Goal: Information Seeking & Learning: Find contact information

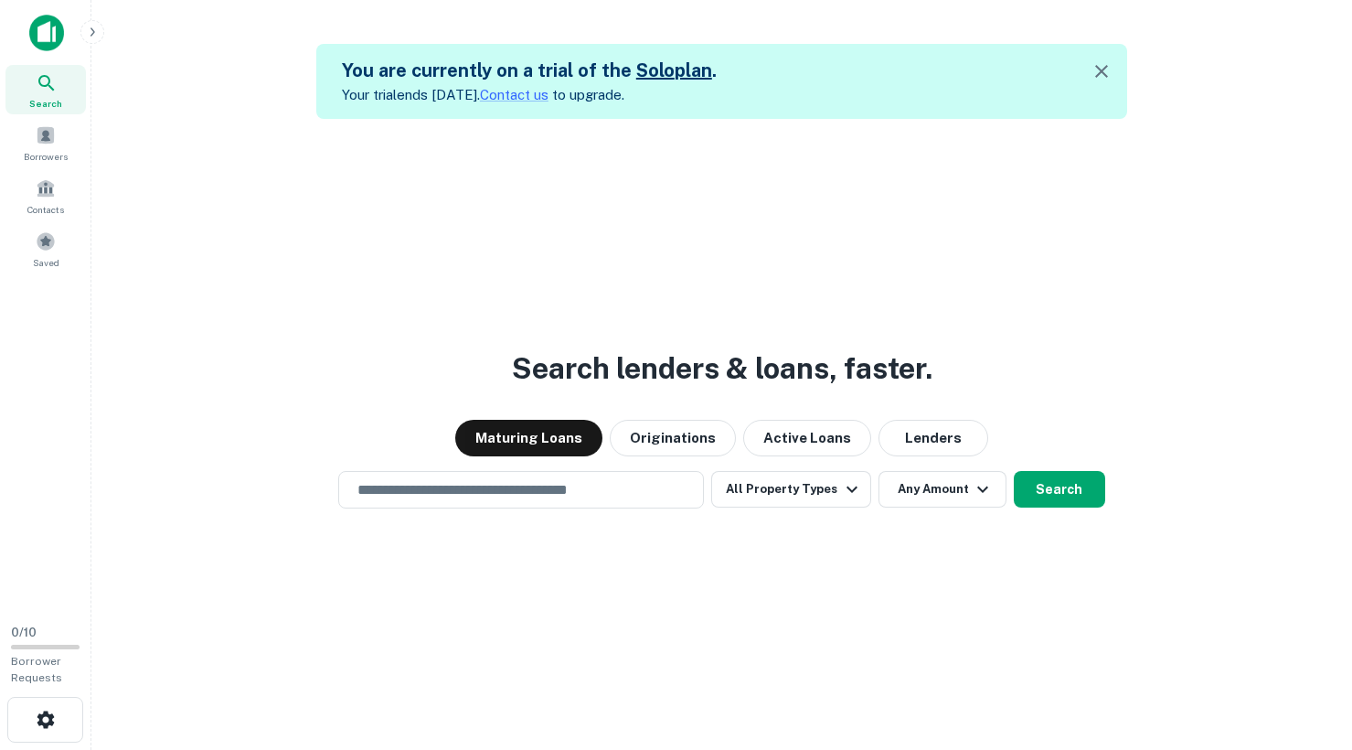
click at [1101, 68] on icon "button" at bounding box center [1102, 71] width 22 height 22
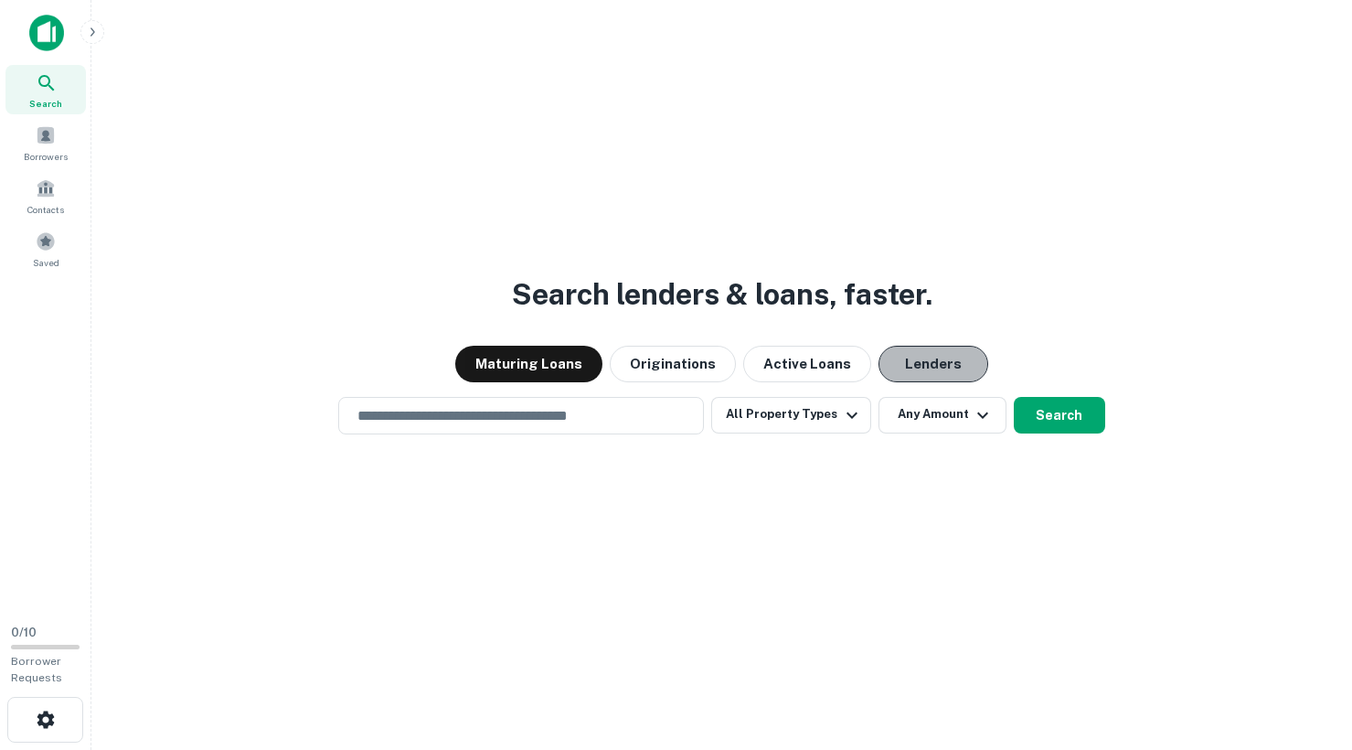
click at [892, 371] on button "Lenders" at bounding box center [933, 364] width 110 height 37
click at [489, 423] on input "text" at bounding box center [520, 415] width 349 height 21
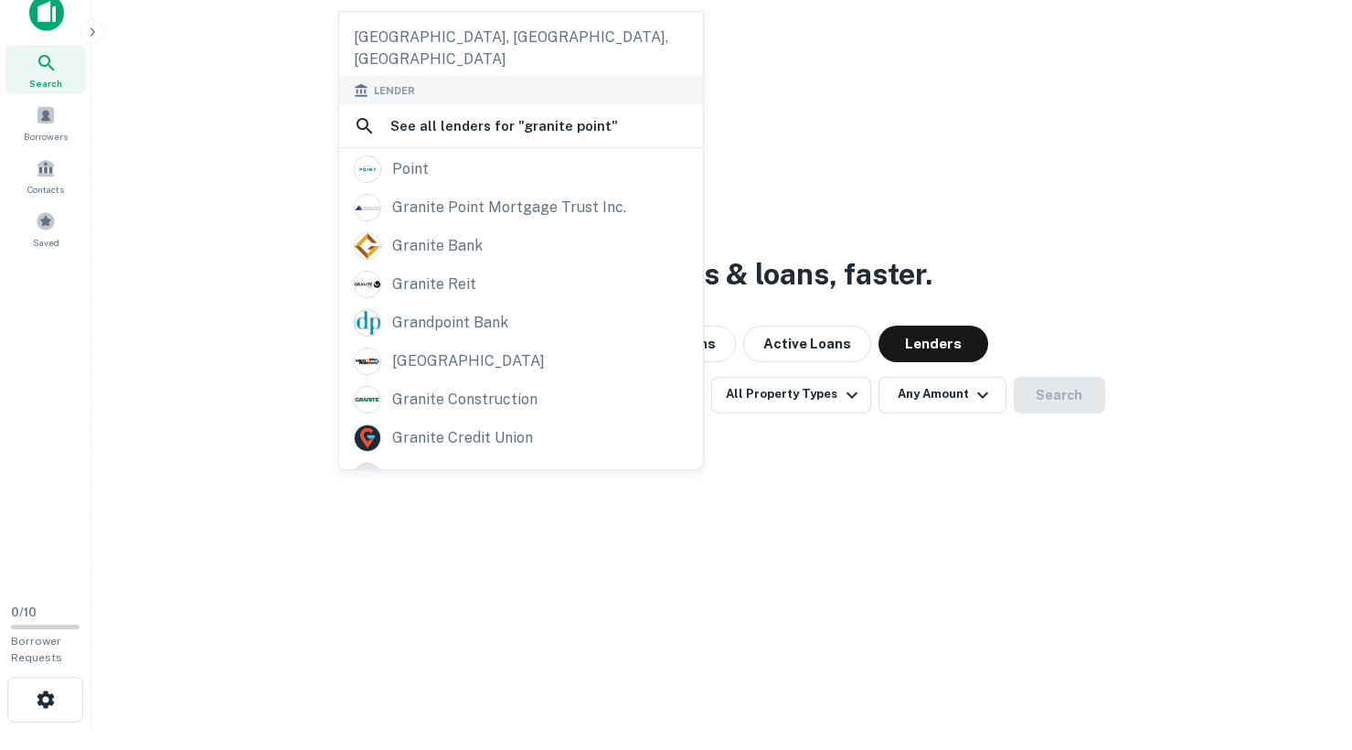
scroll to position [22, 0]
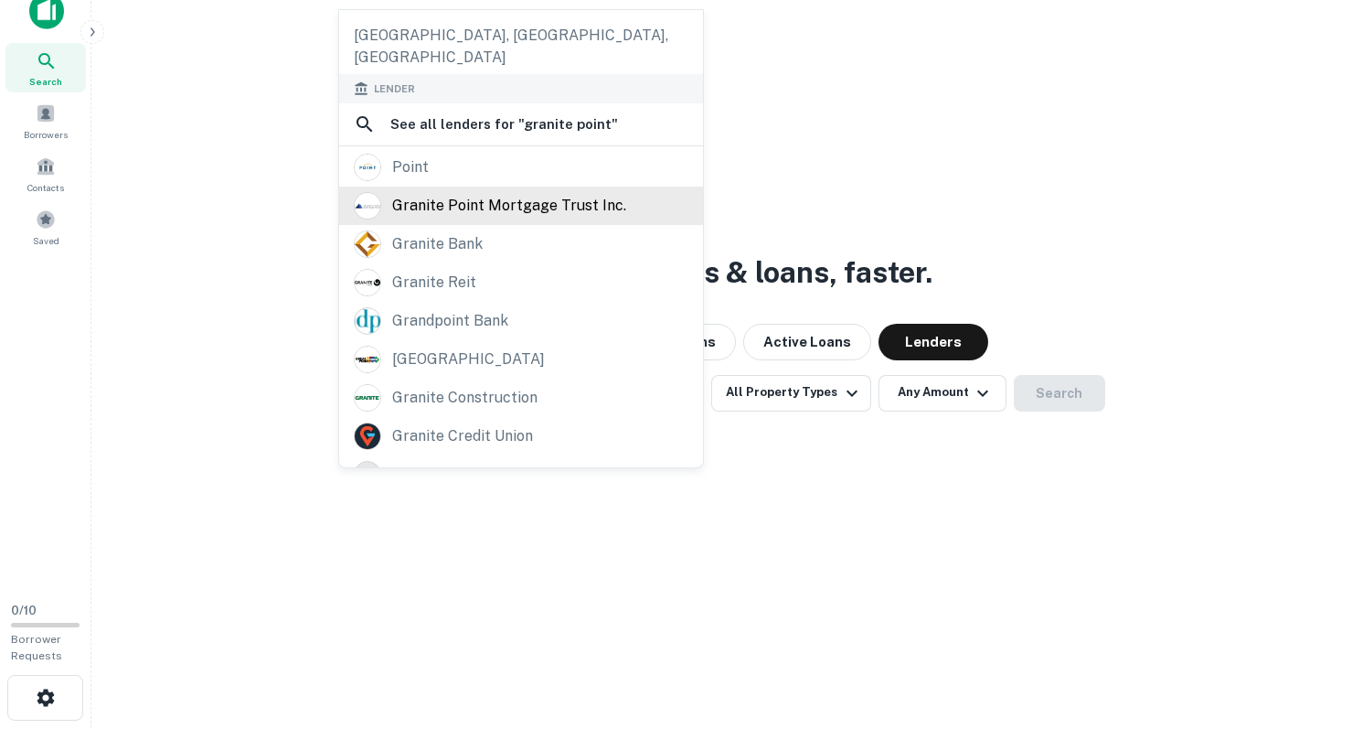
type input "**********"
click at [459, 192] on div "granite point mortgage trust inc." at bounding box center [509, 205] width 234 height 27
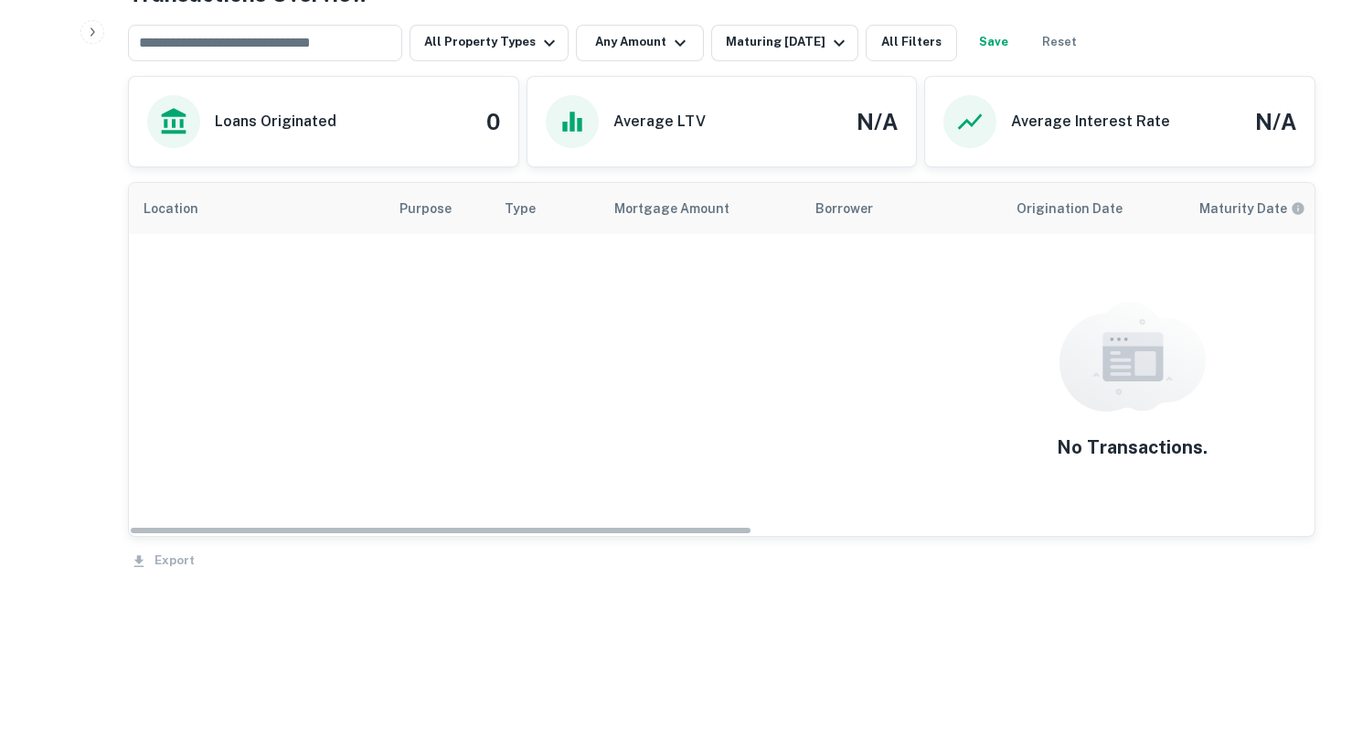
scroll to position [902, 0]
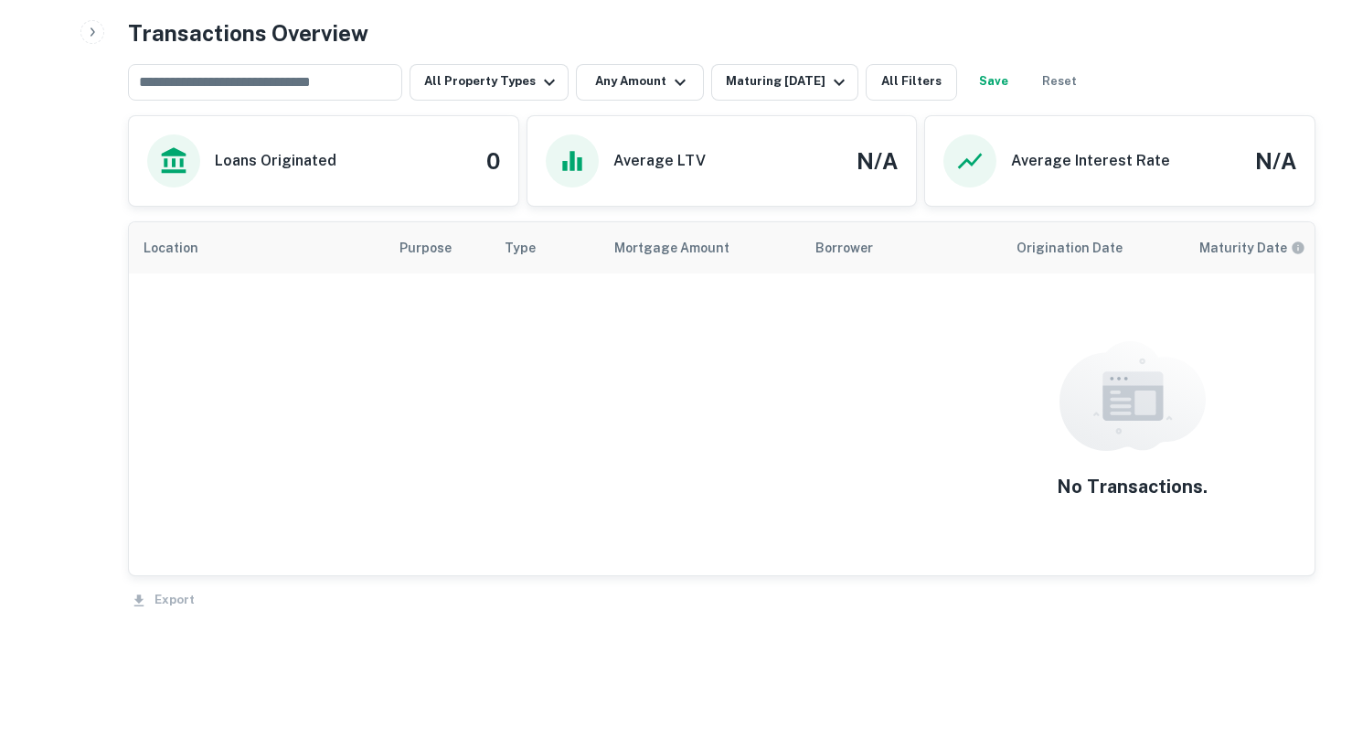
click at [1035, 370] on div "No Transactions." at bounding box center [1132, 423] width 1988 height 283
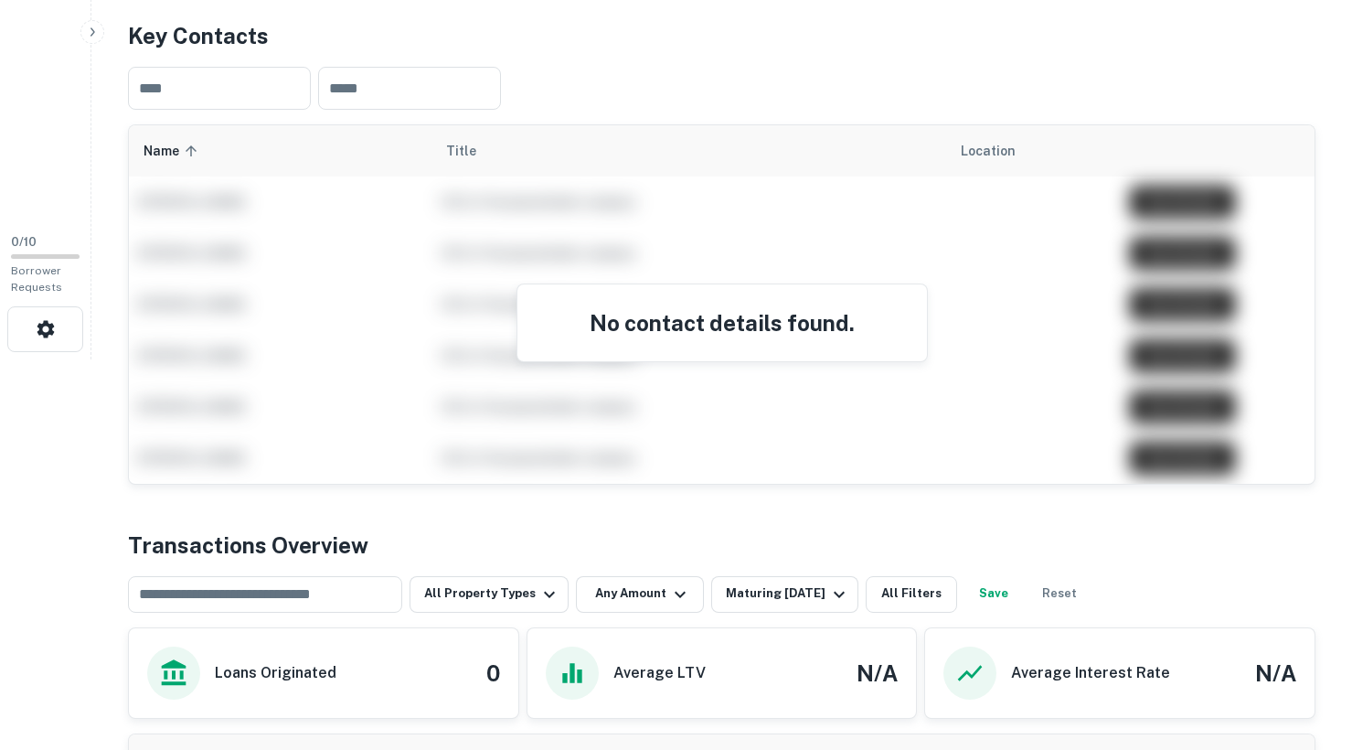
scroll to position [942, 0]
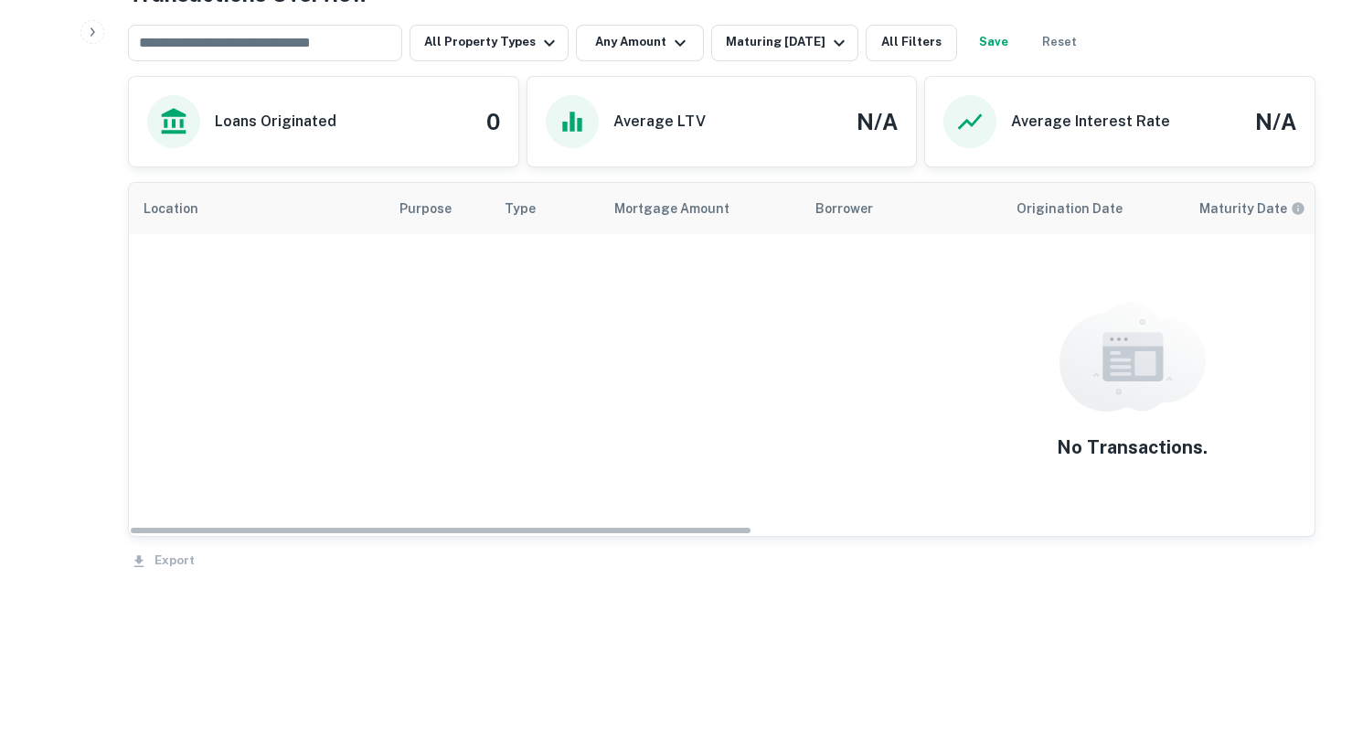
click at [1035, 370] on div "No Transactions." at bounding box center [1132, 384] width 1988 height 283
